Goal: Navigation & Orientation: Find specific page/section

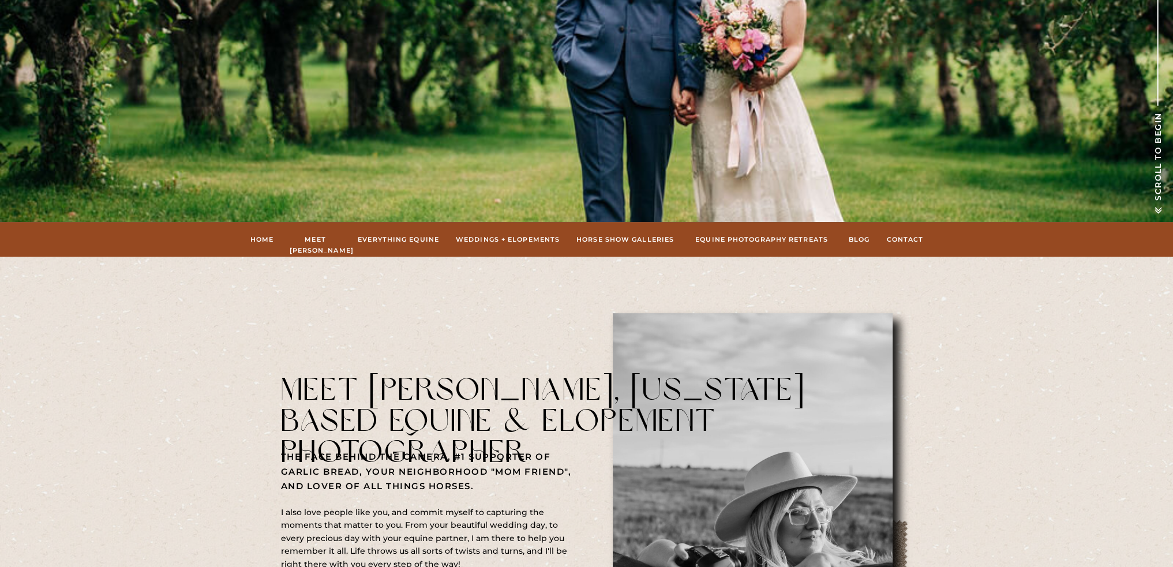
scroll to position [346, 0]
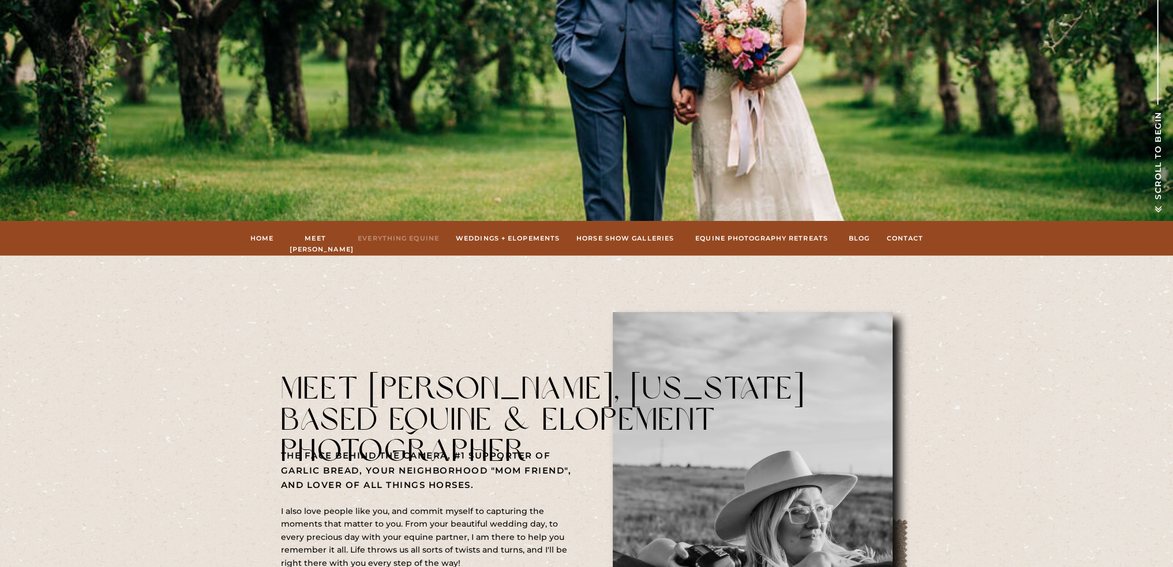
click at [402, 237] on nav "Everything Equine" at bounding box center [399, 238] width 84 height 10
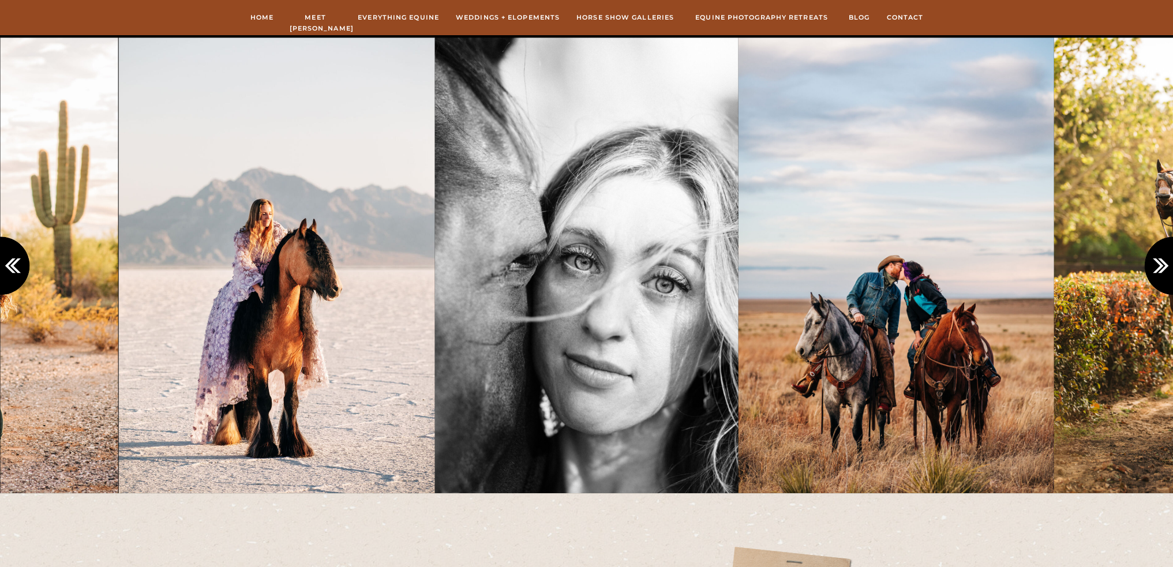
scroll to position [1039, 0]
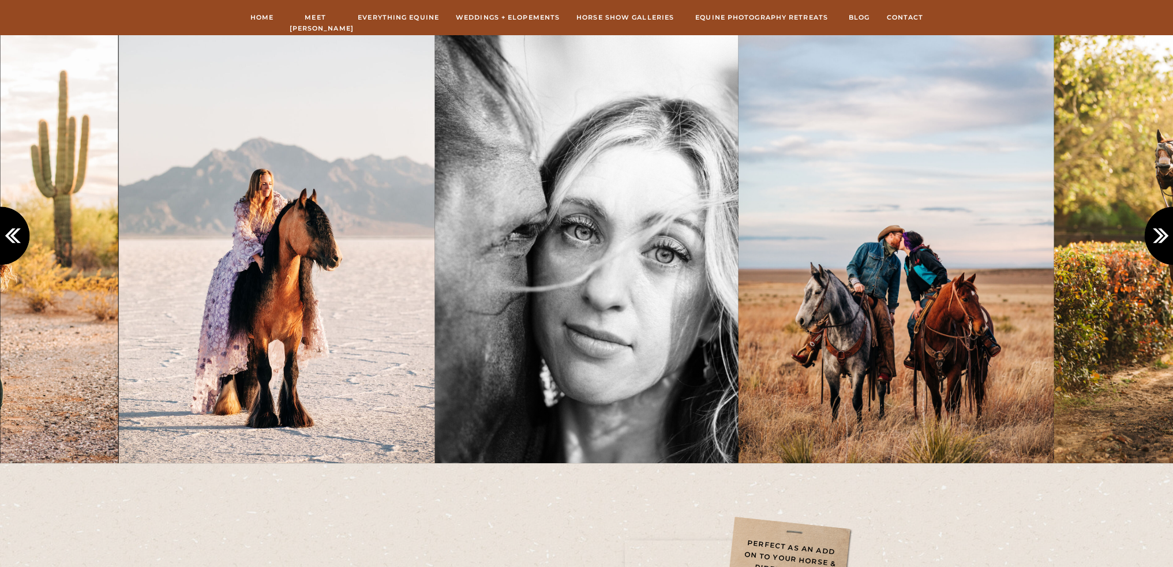
click at [1159, 232] on icon at bounding box center [1162, 235] width 19 height 19
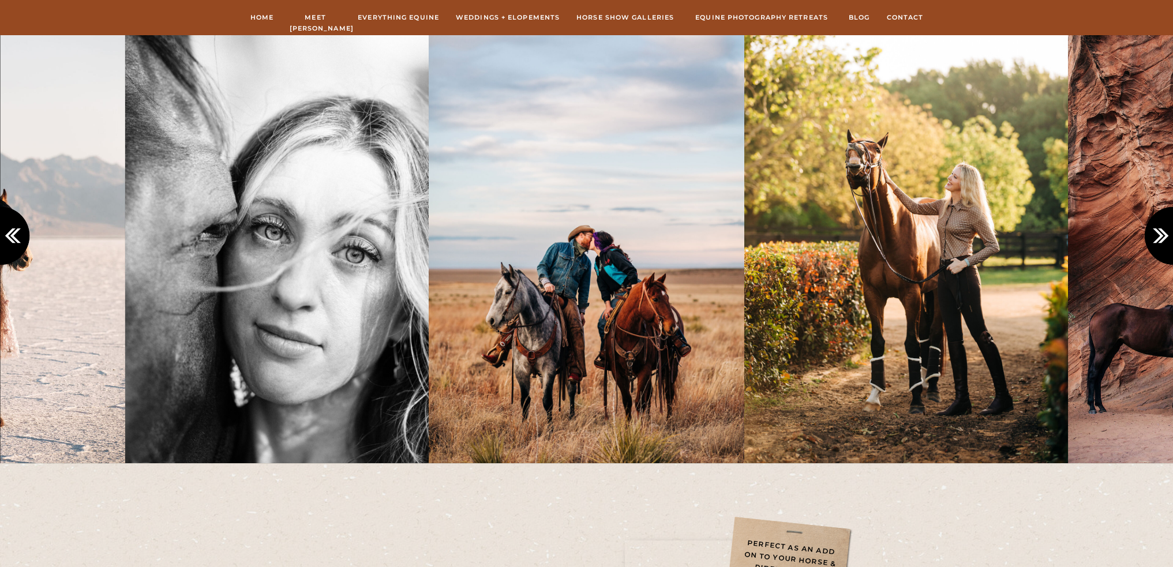
click at [1159, 232] on icon at bounding box center [1162, 235] width 19 height 19
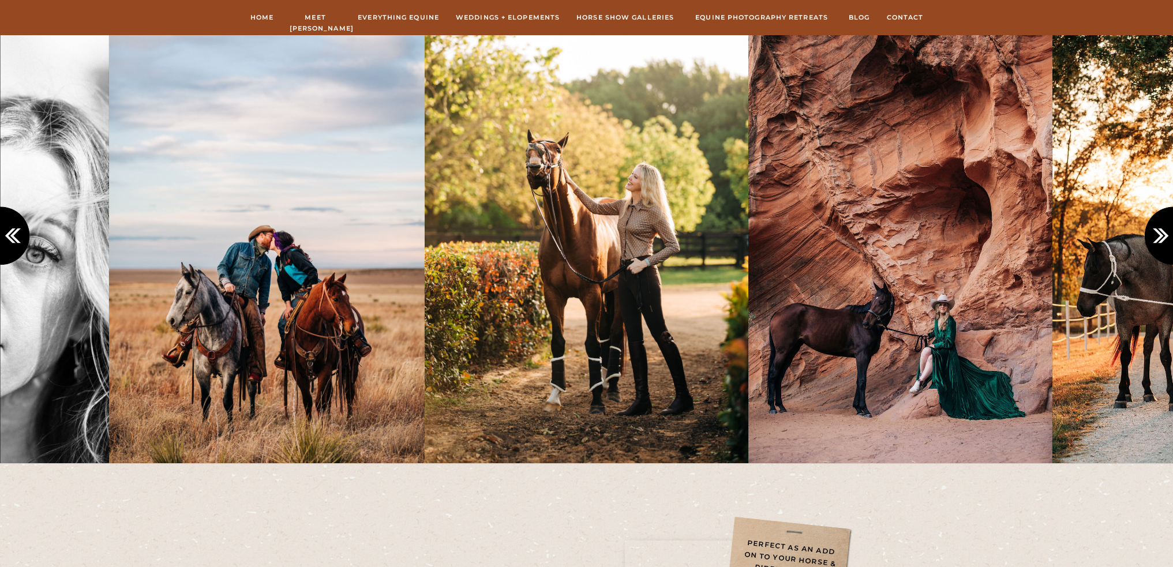
click at [1159, 232] on icon at bounding box center [1162, 235] width 19 height 19
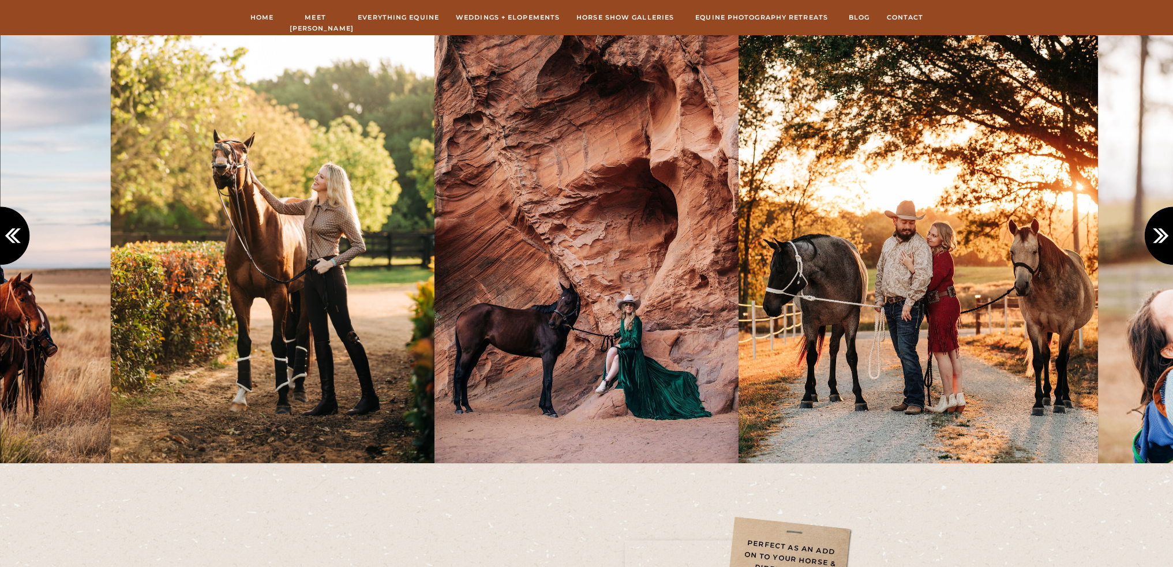
click at [1159, 232] on icon at bounding box center [1162, 235] width 19 height 19
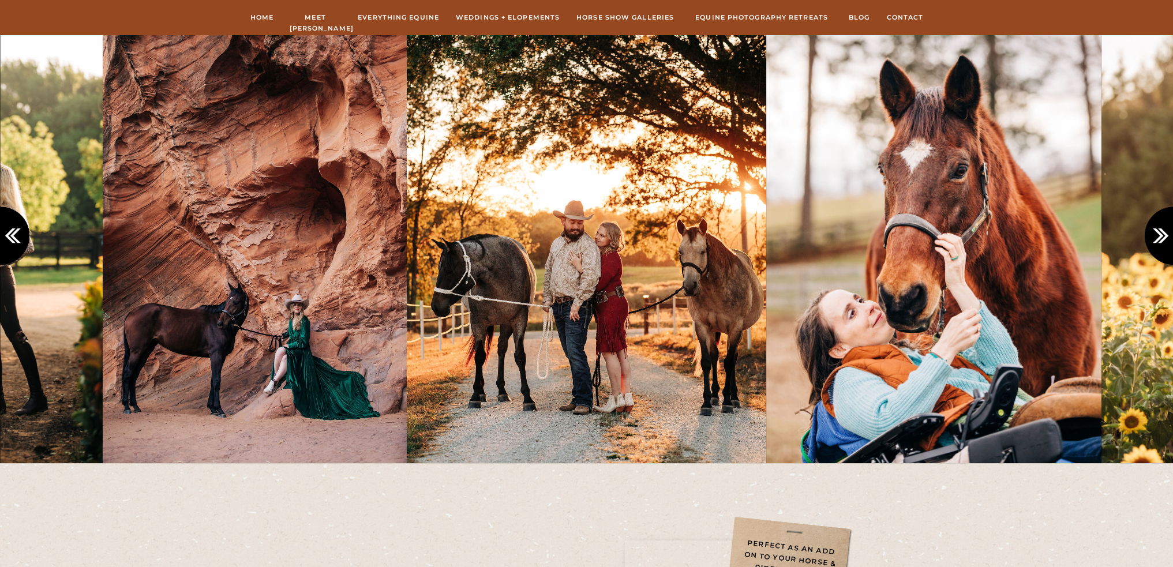
click at [1159, 232] on icon at bounding box center [1162, 235] width 19 height 19
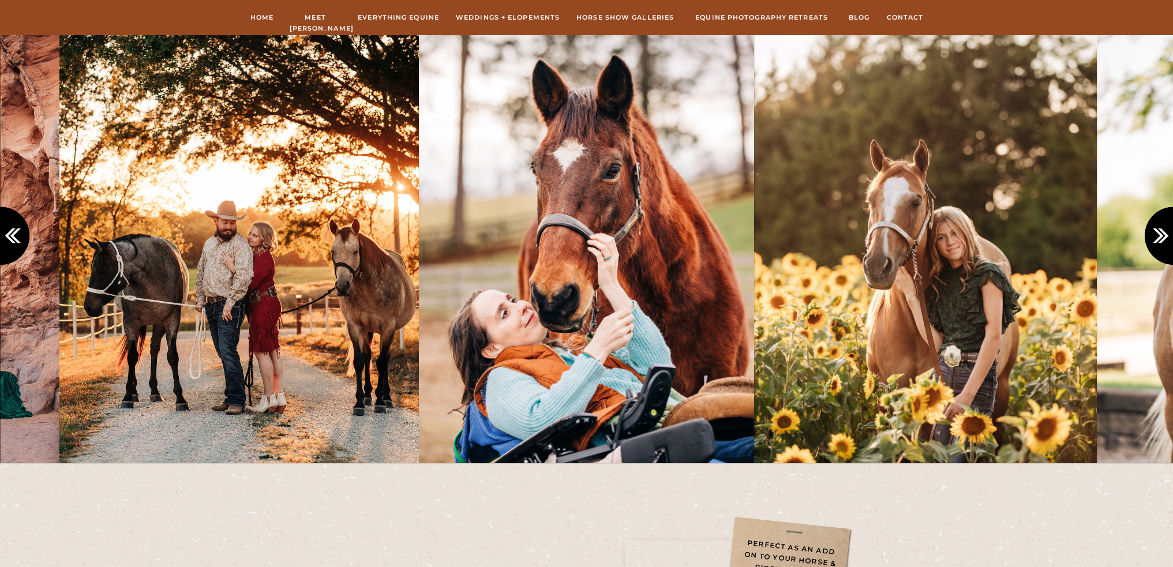
click at [1159, 232] on icon at bounding box center [1162, 235] width 19 height 19
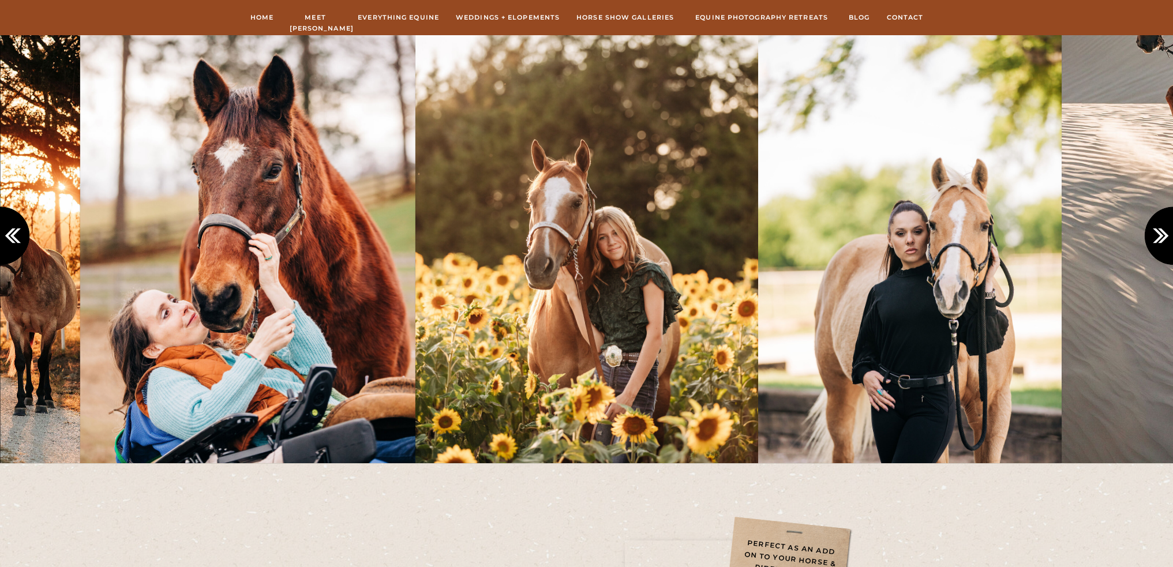
click at [1159, 232] on icon at bounding box center [1162, 235] width 19 height 19
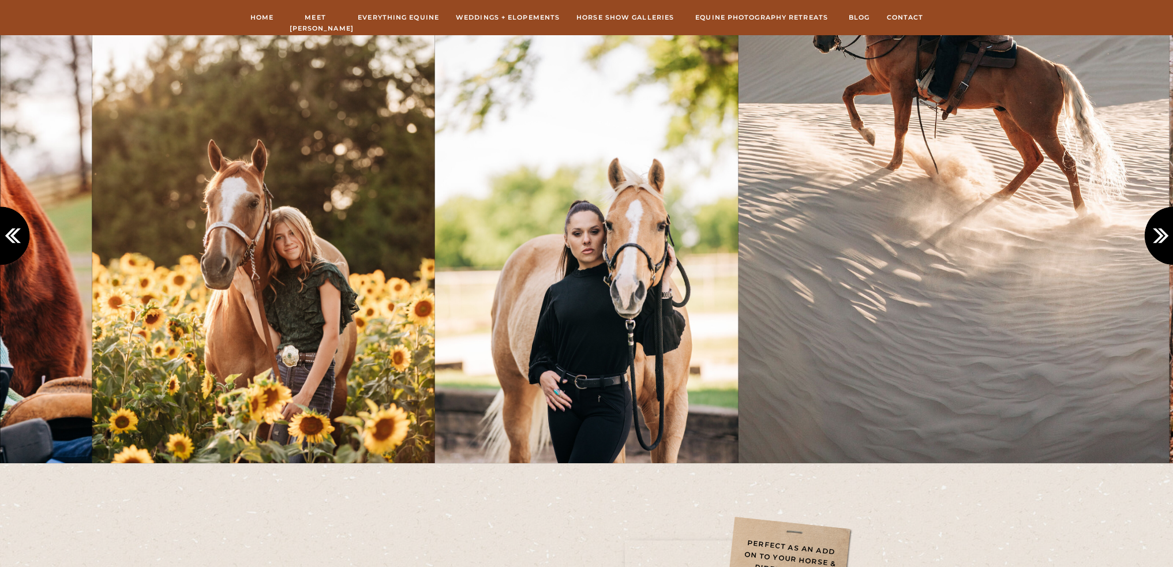
scroll to position [981, 0]
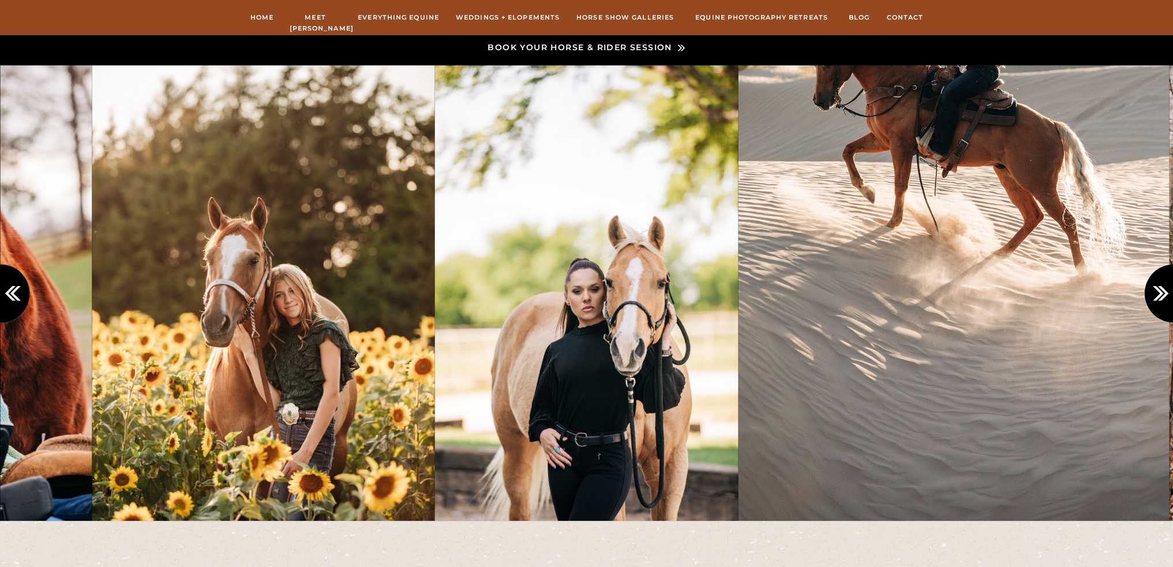
click at [1156, 295] on icon at bounding box center [1162, 293] width 19 height 19
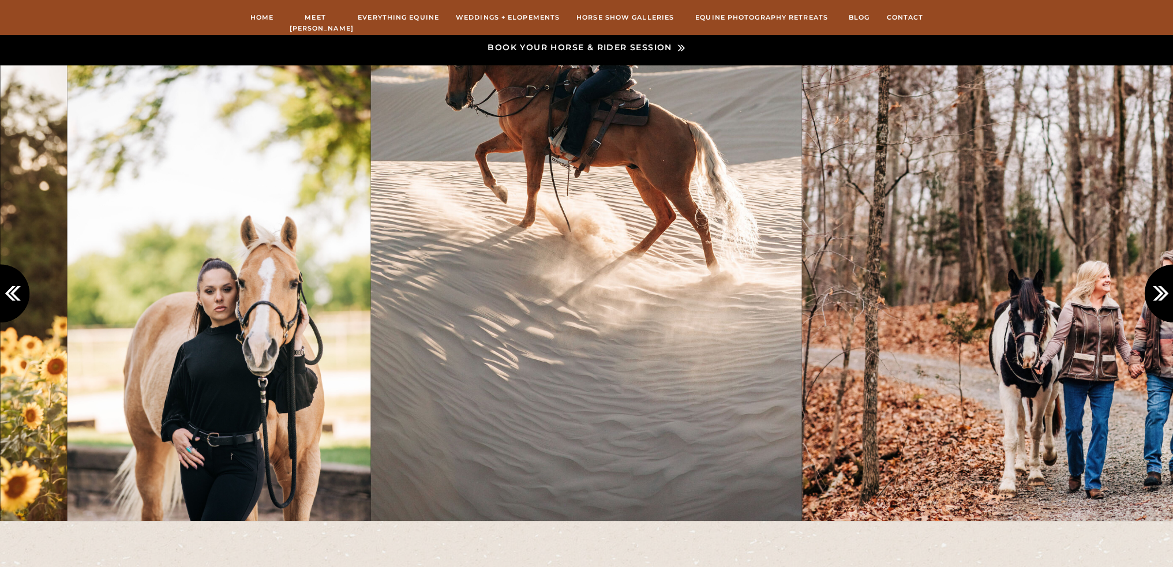
click at [1156, 295] on icon at bounding box center [1162, 293] width 19 height 19
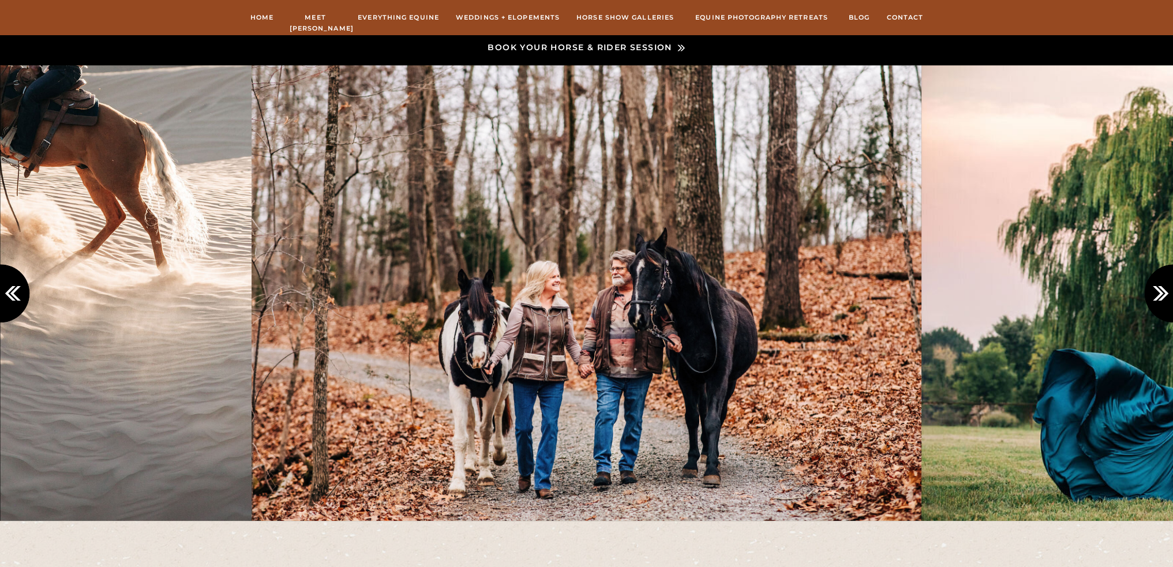
click at [1156, 295] on icon at bounding box center [1162, 293] width 19 height 19
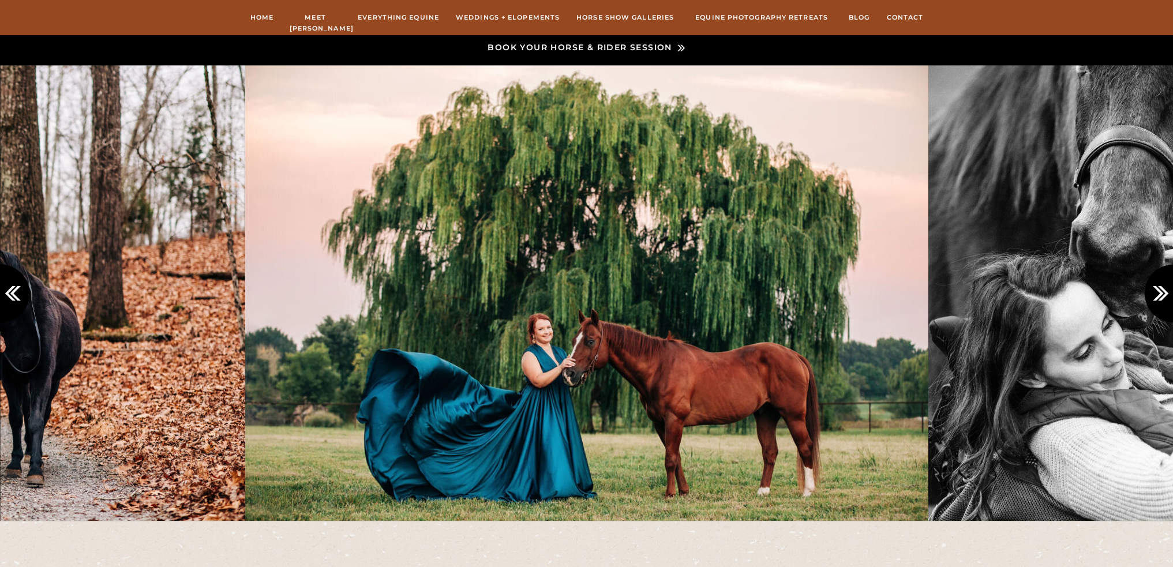
click at [1156, 295] on icon at bounding box center [1162, 293] width 19 height 19
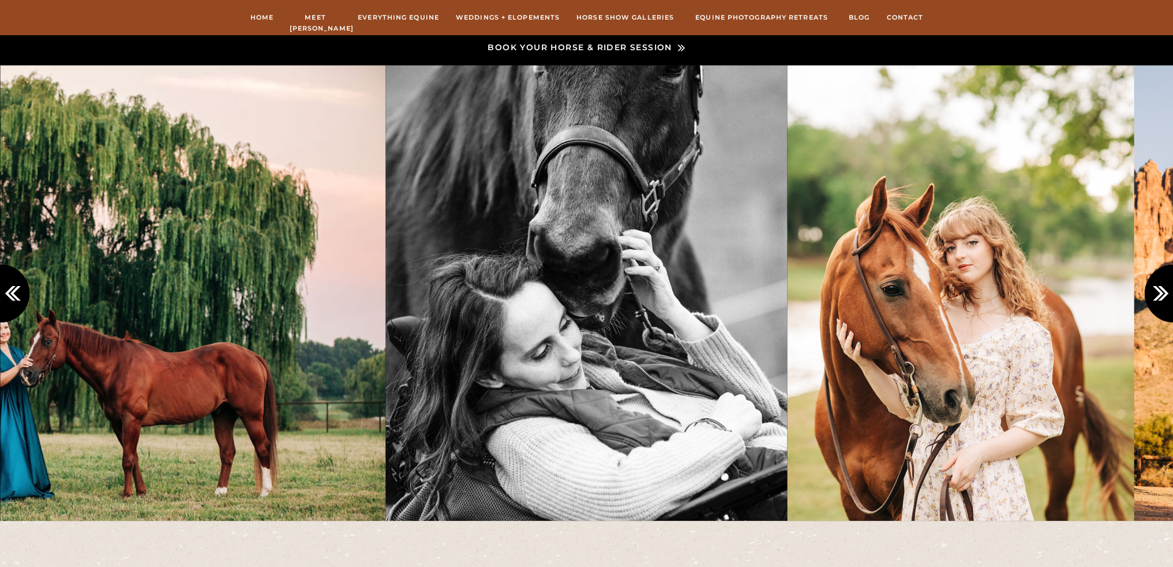
click at [1156, 295] on icon at bounding box center [1162, 293] width 19 height 19
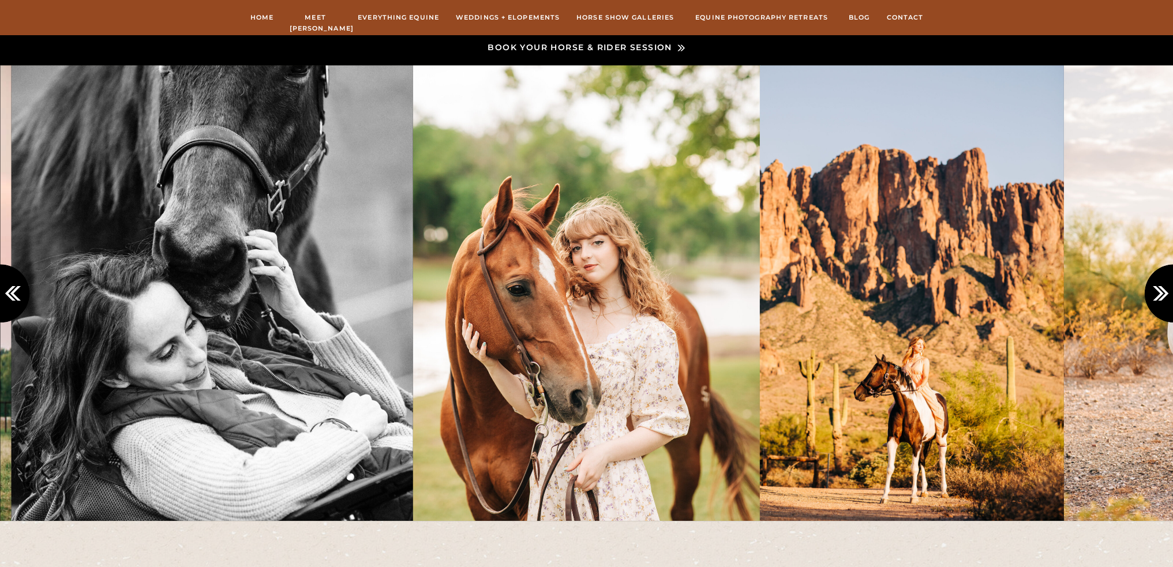
click at [1156, 295] on icon at bounding box center [1162, 293] width 19 height 19
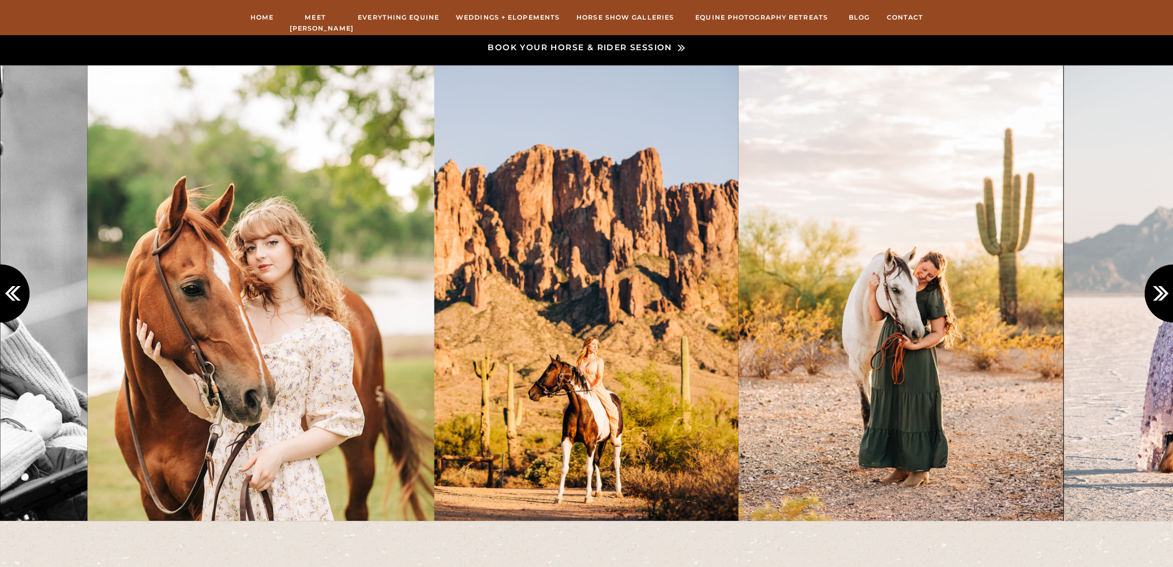
click at [1156, 295] on icon at bounding box center [1162, 293] width 19 height 19
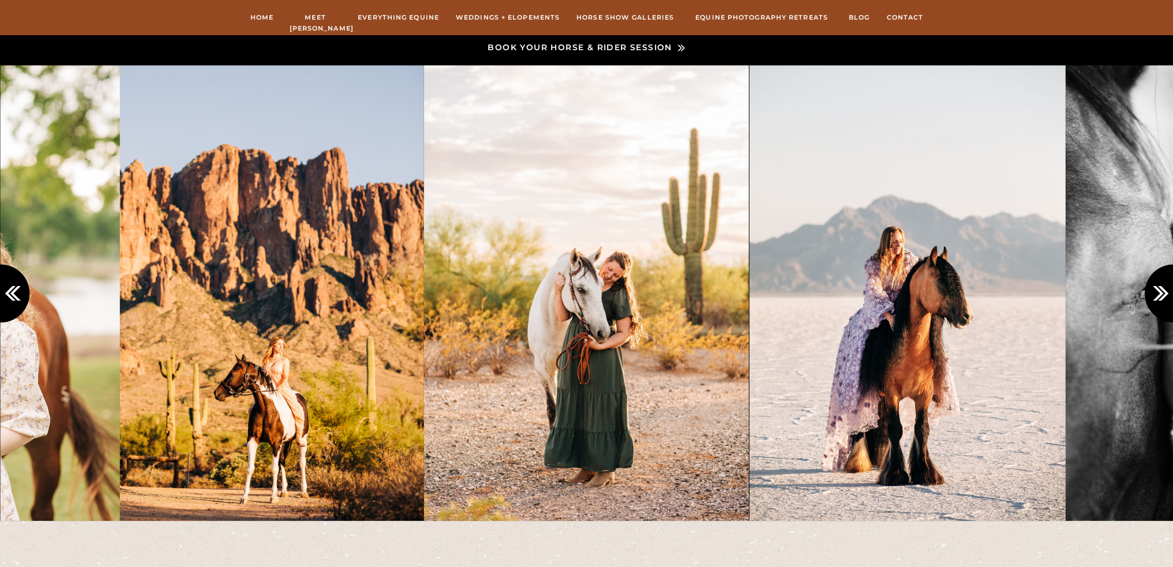
click at [856, 280] on img at bounding box center [907, 293] width 316 height 456
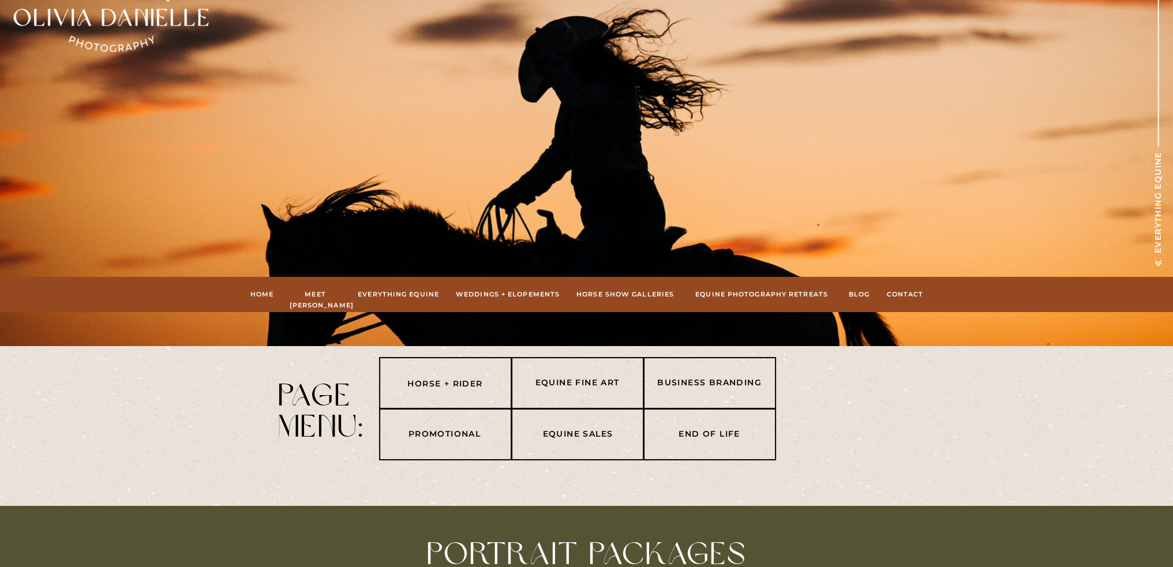
scroll to position [0, 0]
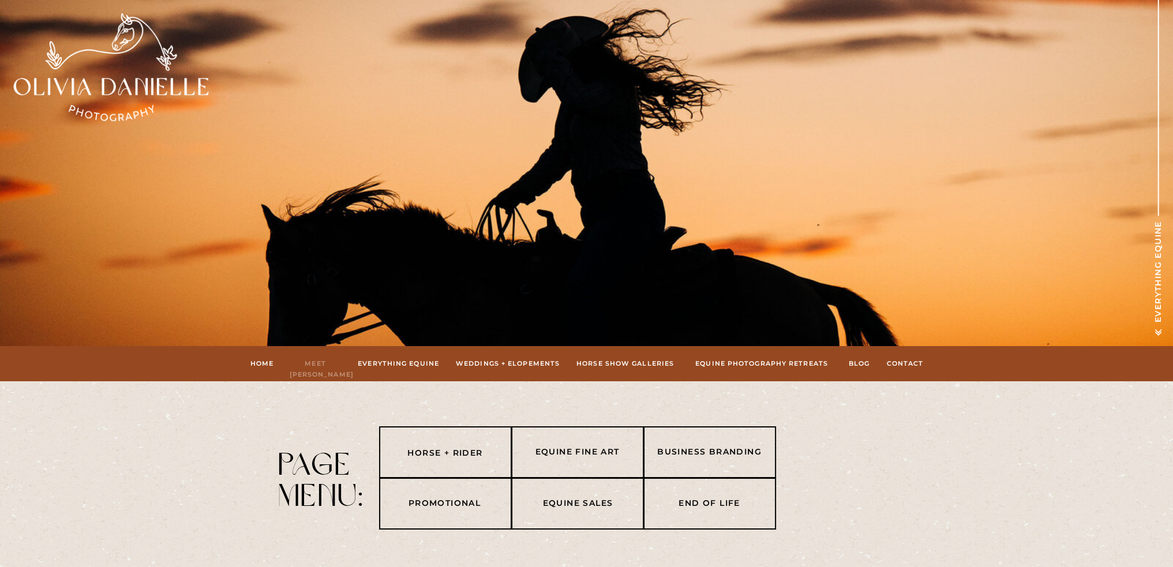
click at [323, 359] on nav "Meet [PERSON_NAME]" at bounding box center [316, 363] width 52 height 10
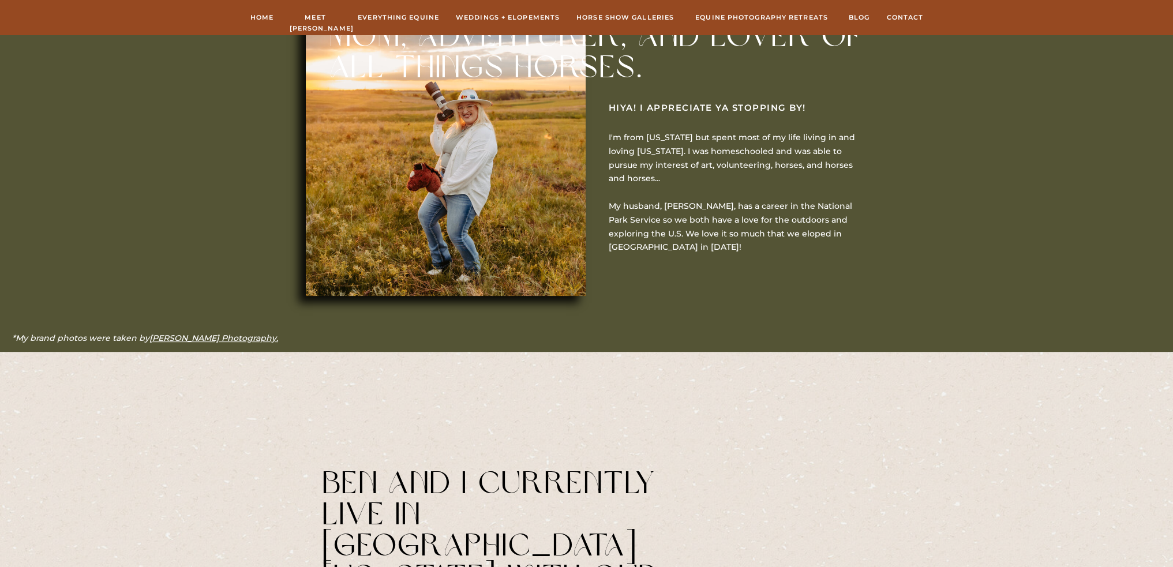
scroll to position [519, 0]
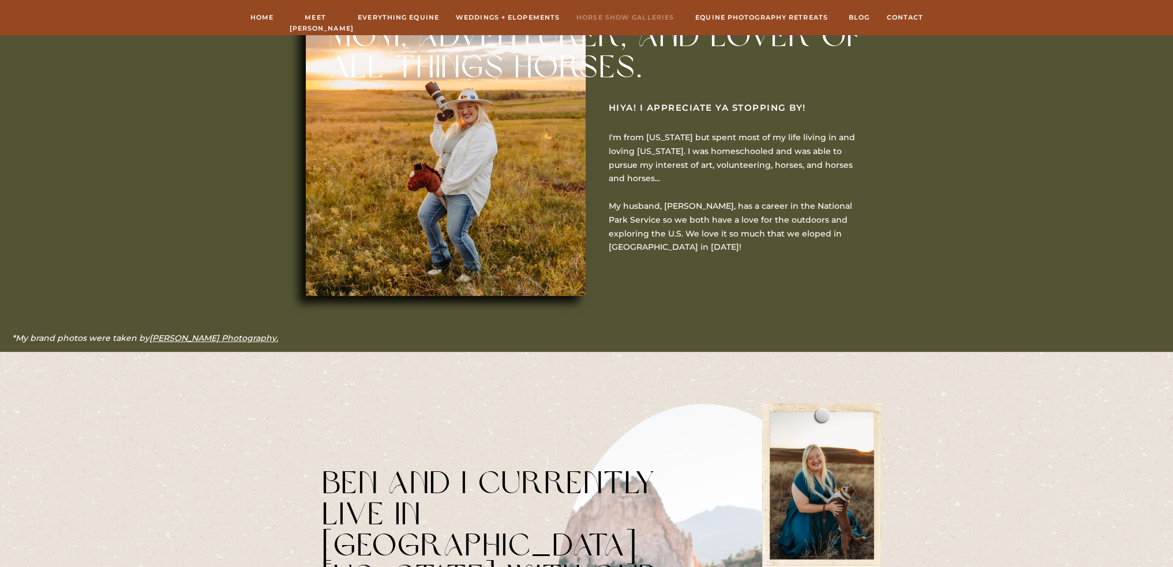
click at [630, 19] on nav "hORSE sHOW gALLERIES" at bounding box center [626, 17] width 102 height 10
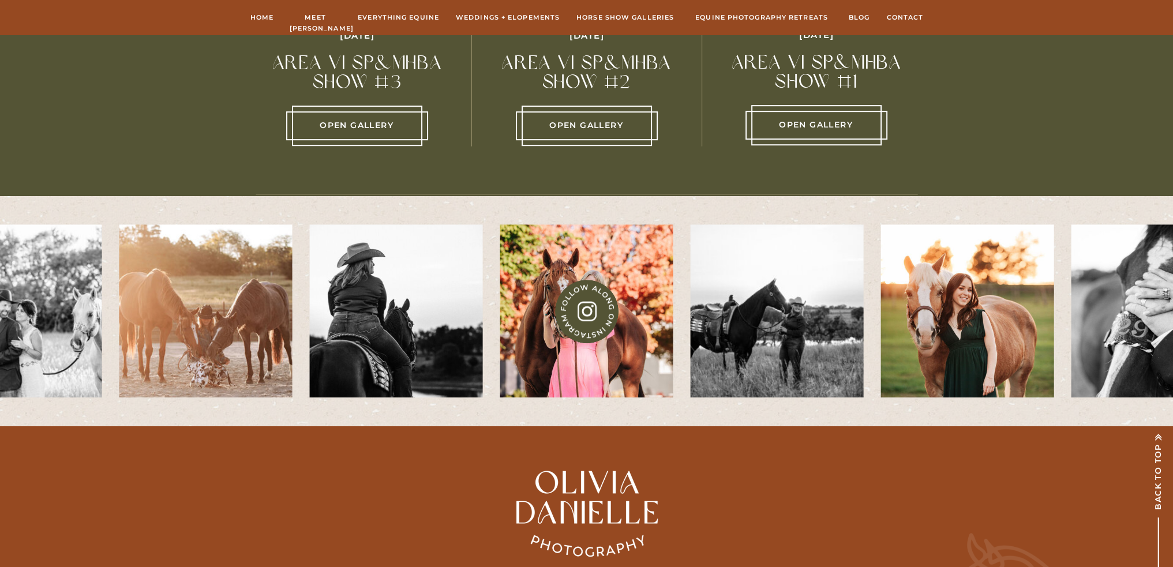
scroll to position [981, 0]
